Goal: Complete application form

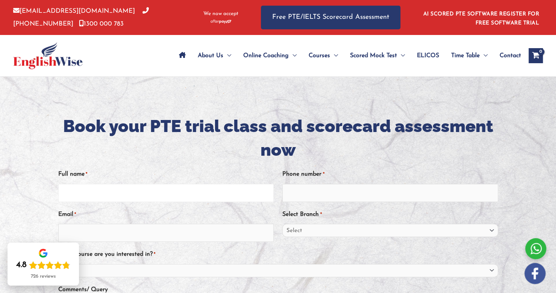
click at [166, 196] on input "Full name *" at bounding box center [165, 193] width 215 height 18
type input "[PERSON_NAME] [PERSON_NAME]"
type input "0412334856"
type input "nhungbinh0502@gmail.com"
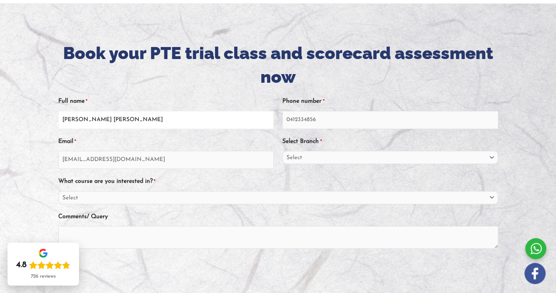
scroll to position [75, 0]
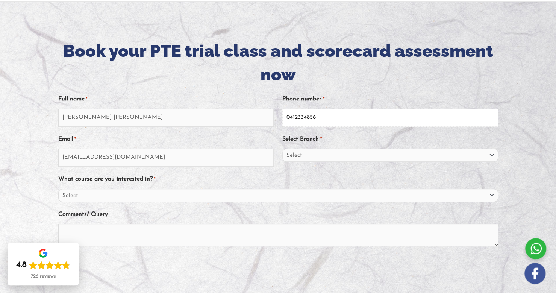
click at [331, 118] on input "0412334856" at bounding box center [389, 118] width 215 height 18
type input "0424967688"
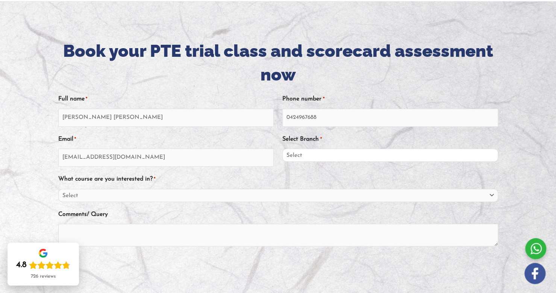
click at [305, 158] on select "Select Sydney City Center Sydney Parramatta EnglishWise Global Brisbane Gold Co…" at bounding box center [389, 154] width 215 height 13
select select "Australian Capital Territory/Canberra"
click at [282, 148] on select "Select Sydney City Center Sydney Parramatta EnglishWise Global Brisbane Gold Co…" at bounding box center [389, 154] width 215 height 13
click at [389, 157] on select "Select Sydney City Center Sydney Parramatta EnglishWise Global Brisbane Gold Co…" at bounding box center [389, 154] width 215 height 13
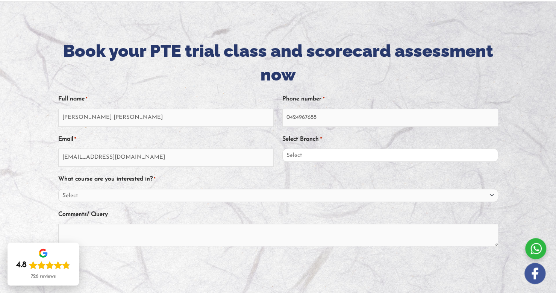
click at [389, 157] on select "Select Sydney City Center Sydney Parramatta EnglishWise Global Brisbane Gold Co…" at bounding box center [389, 154] width 215 height 13
click at [331, 151] on select "Select Sydney City Center Sydney Parramatta EnglishWise Global Brisbane Gold Co…" at bounding box center [389, 154] width 215 height 13
click at [197, 180] on div "What course are you interested in? * Select PTE NAATI IELTS OET General English" at bounding box center [278, 186] width 440 height 29
click at [181, 196] on select "Select PTE NAATI IELTS OET General English" at bounding box center [278, 195] width 440 height 13
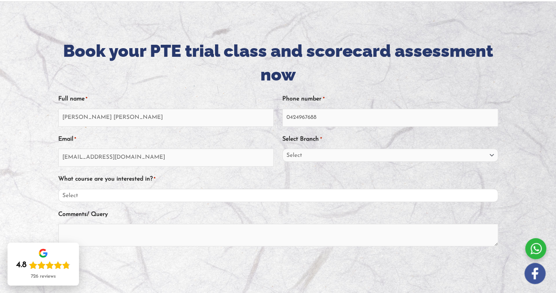
select select "PTE"
click at [58, 189] on select "Select PTE NAATI IELTS OET General English" at bounding box center [278, 195] width 440 height 13
click at [115, 212] on div "Comments/ Query" at bounding box center [278, 229] width 440 height 43
click at [130, 231] on textarea "Comments/ Query" at bounding box center [278, 235] width 440 height 23
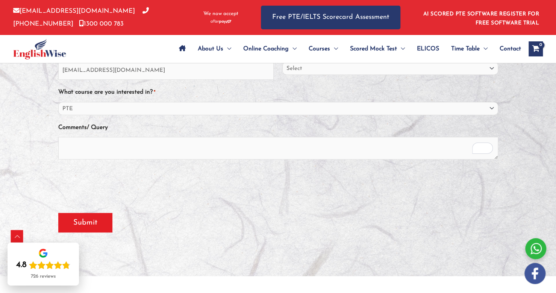
scroll to position [150, 0]
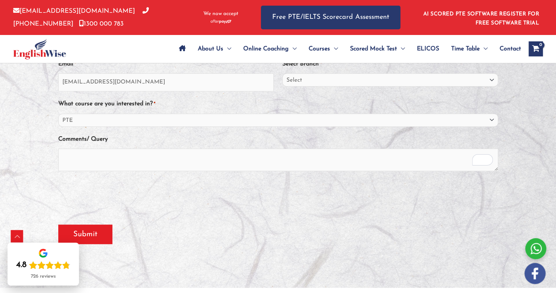
click at [348, 101] on div "What course are you interested in? * Select PTE NAATI IELTS OET General English" at bounding box center [278, 111] width 440 height 29
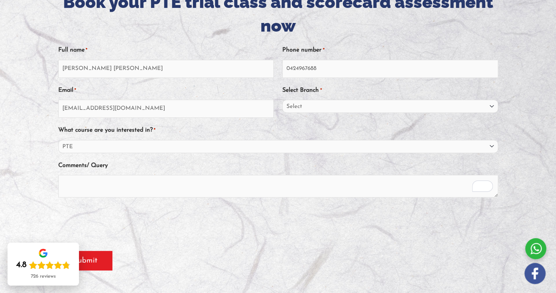
scroll to position [113, 0]
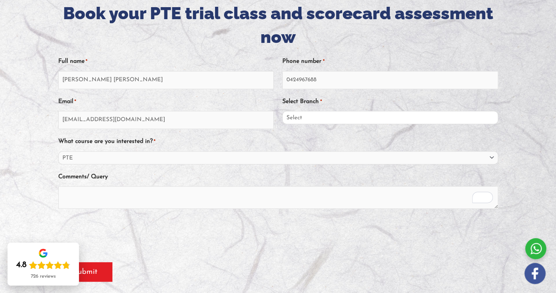
click at [304, 117] on select "Select Sydney City Center Sydney Parramatta EnglishWise Global Brisbane Gold Co…" at bounding box center [389, 117] width 215 height 13
select select "Sydney City Center"
click at [282, 111] on select "Select Sydney City Center Sydney Parramatta EnglishWise Global Brisbane Gold Co…" at bounding box center [389, 117] width 215 height 13
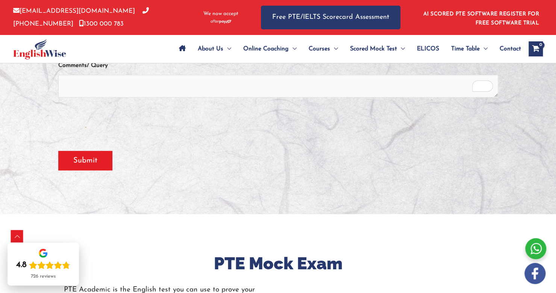
scroll to position [225, 0]
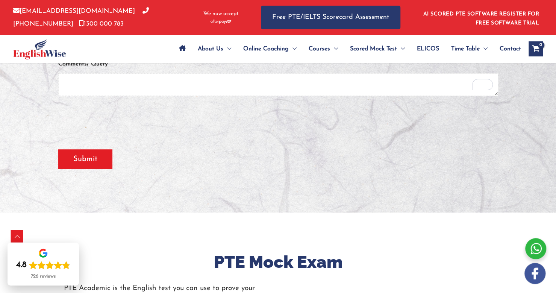
click at [198, 90] on textarea "Comments/ Query" at bounding box center [278, 84] width 440 height 23
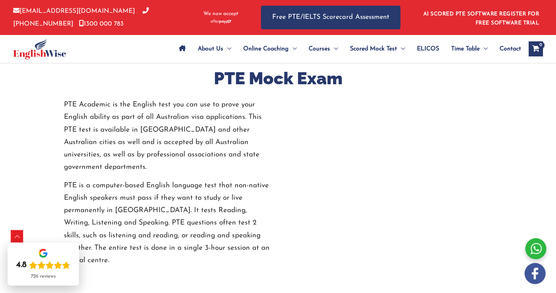
scroll to position [413, 0]
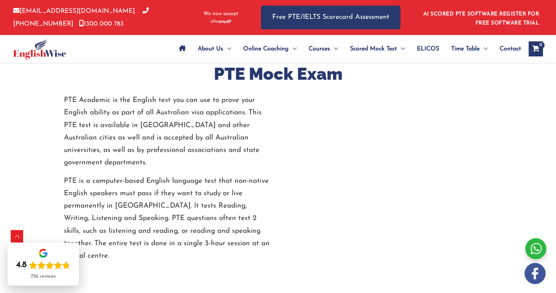
click at [271, 265] on div "PTE Mock Exam PTE Academic is the English test you can use to prove your Englis…" at bounding box center [278, 161] width 451 height 275
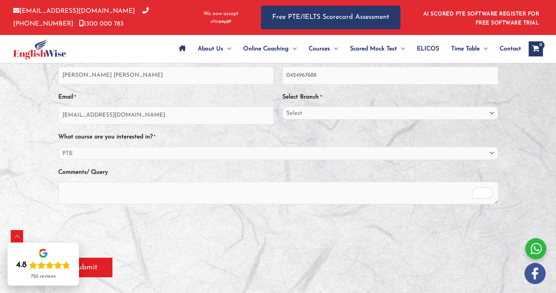
scroll to position [188, 0]
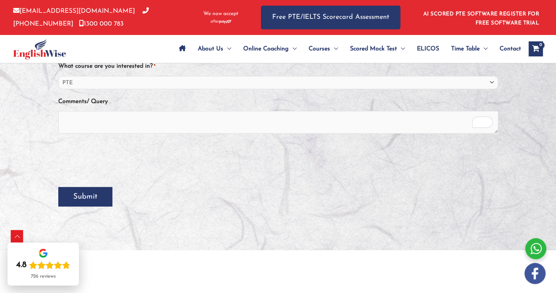
click at [86, 199] on input "Submit" at bounding box center [85, 197] width 54 height 20
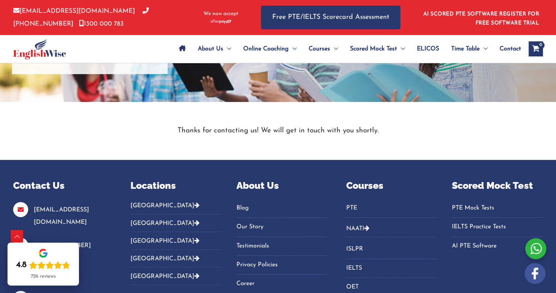
scroll to position [188, 0]
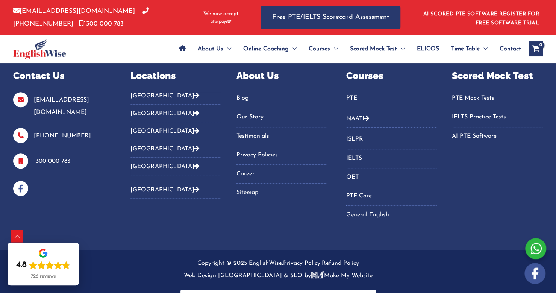
click at [139, 188] on link "[GEOGRAPHIC_DATA]" at bounding box center [164, 190] width 69 height 6
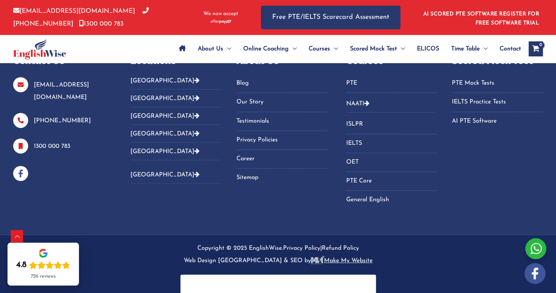
scroll to position [211, 0]
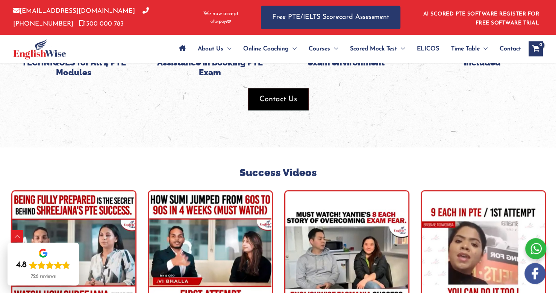
scroll to position [2494, 0]
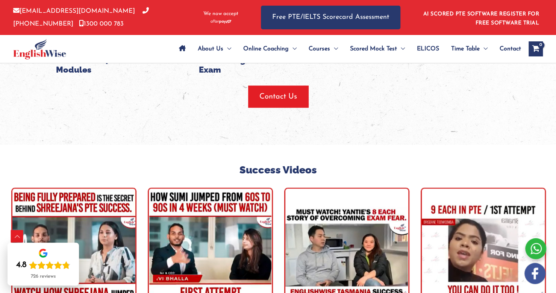
click at [210, 188] on img "tracker" at bounding box center [210, 249] width 125 height 125
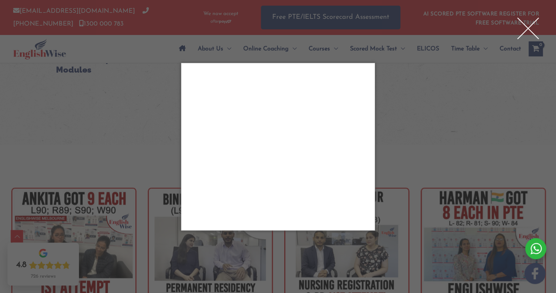
click at [525, 26] on div "Close" at bounding box center [528, 28] width 30 height 30
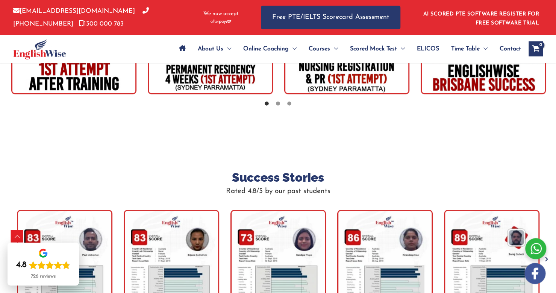
scroll to position [2719, 0]
